Goal: Task Accomplishment & Management: Use online tool/utility

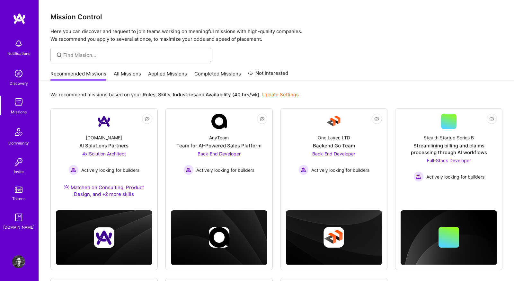
click at [132, 75] on link "All Missions" at bounding box center [127, 75] width 27 height 11
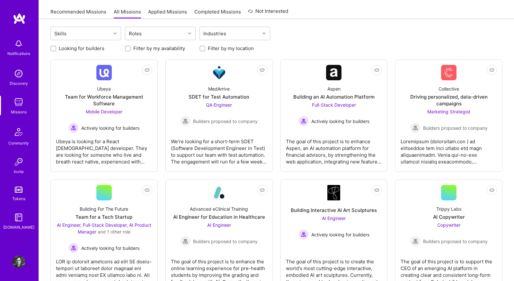
scroll to position [72, 0]
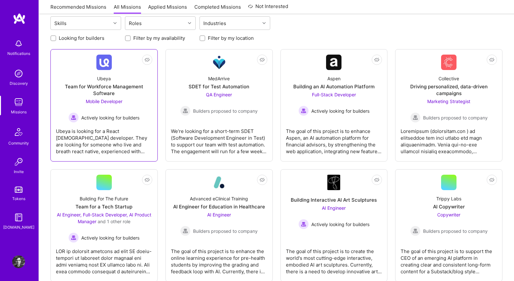
click at [145, 102] on div "Ubeya Team for Workforce Management Software Mobile Developer Actively looking …" at bounding box center [104, 96] width 96 height 53
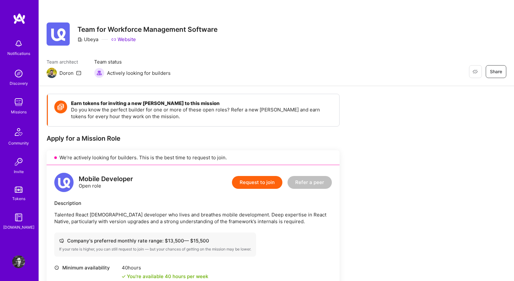
click at [20, 99] on img at bounding box center [18, 102] width 13 height 13
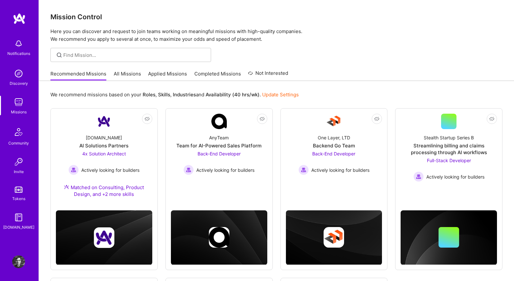
click at [122, 74] on link "All Missions" at bounding box center [127, 75] width 27 height 11
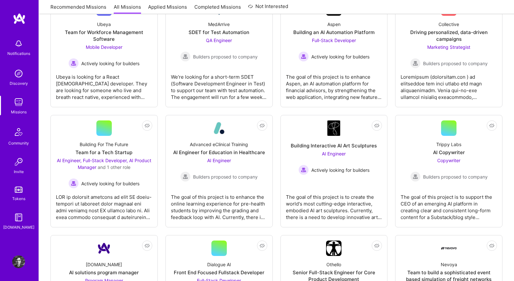
scroll to position [152, 0]
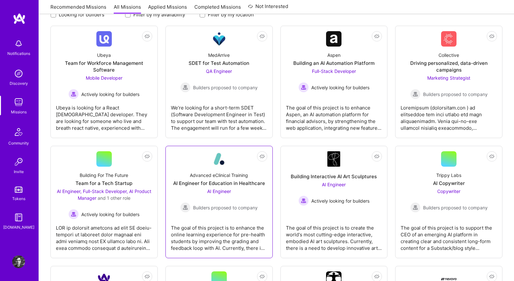
scroll to position [101, 0]
